Goal: Transaction & Acquisition: Subscribe to service/newsletter

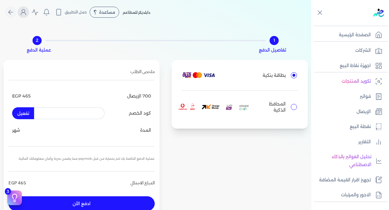
click at [26, 12] on icon "Global" at bounding box center [23, 13] width 5 height 2
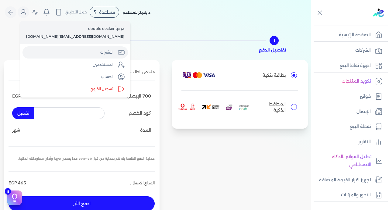
click at [47, 54] on link "الاشتراك" at bounding box center [76, 52] width 106 height 12
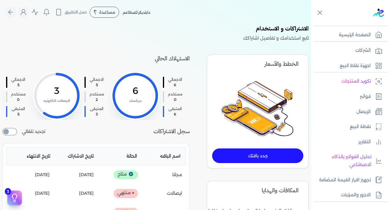
click at [241, 154] on link "جدد باقتك" at bounding box center [257, 155] width 91 height 15
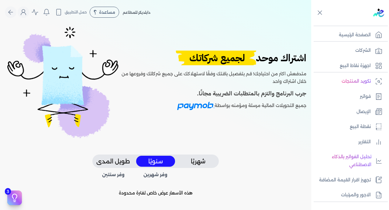
click at [202, 160] on button "شهريًا" at bounding box center [198, 160] width 39 height 11
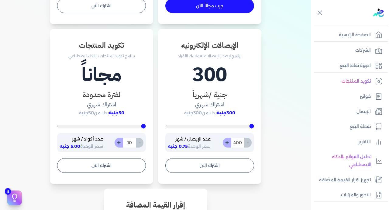
scroll to position [342, 0]
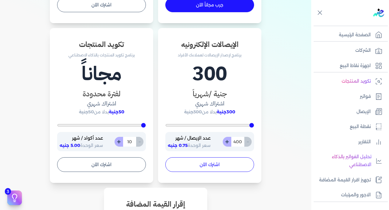
click at [210, 162] on button "اشترك الآن" at bounding box center [209, 164] width 89 height 15
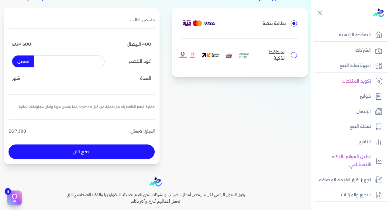
scroll to position [31, 0]
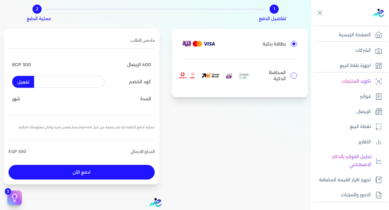
click at [291, 75] on input "المحافظ الذكية" at bounding box center [294, 75] width 6 height 6
radio input "true"
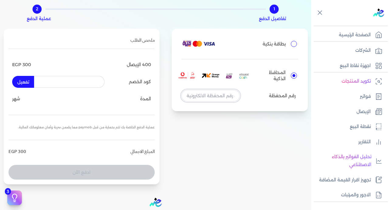
click at [215, 91] on input "tel" at bounding box center [211, 96] width 58 height 12
type input "01277365366"
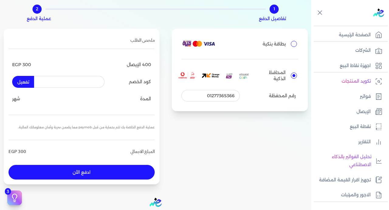
click at [85, 171] on button "ادفع الأن" at bounding box center [82, 172] width 146 height 15
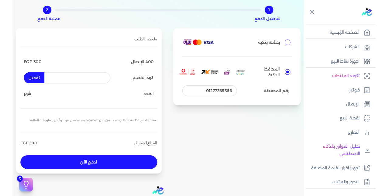
scroll to position [33, 0]
